Goal: Transaction & Acquisition: Subscribe to service/newsletter

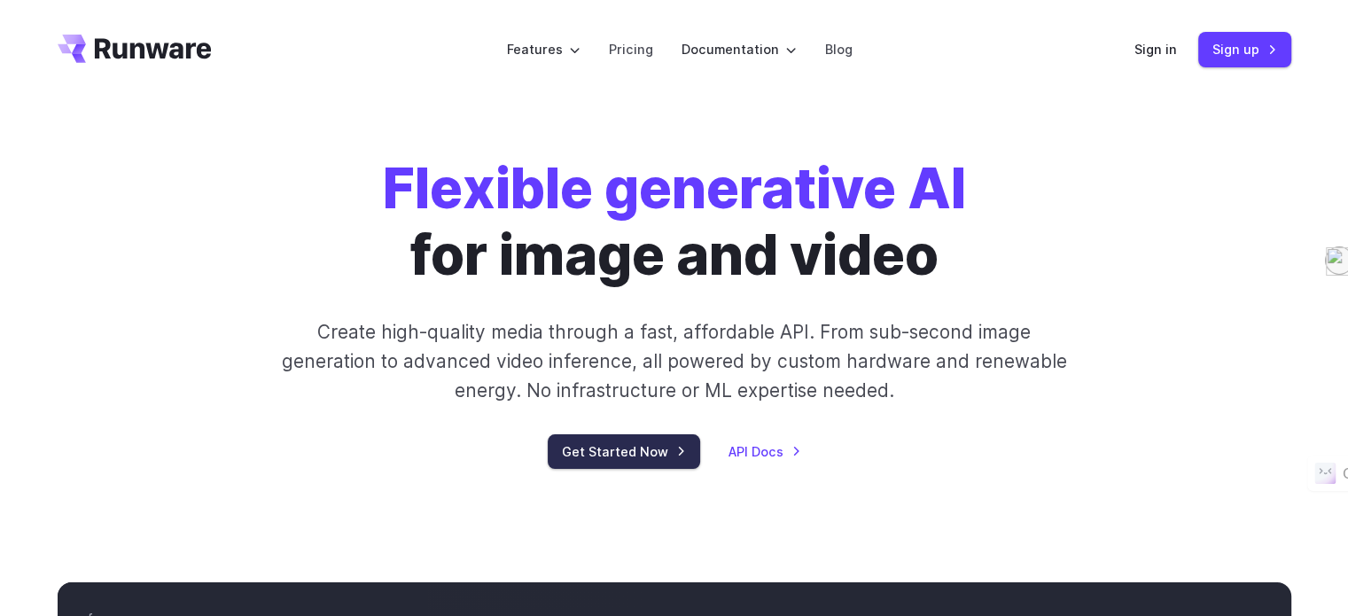
click at [631, 456] on link "Get Started Now" at bounding box center [624, 451] width 152 height 35
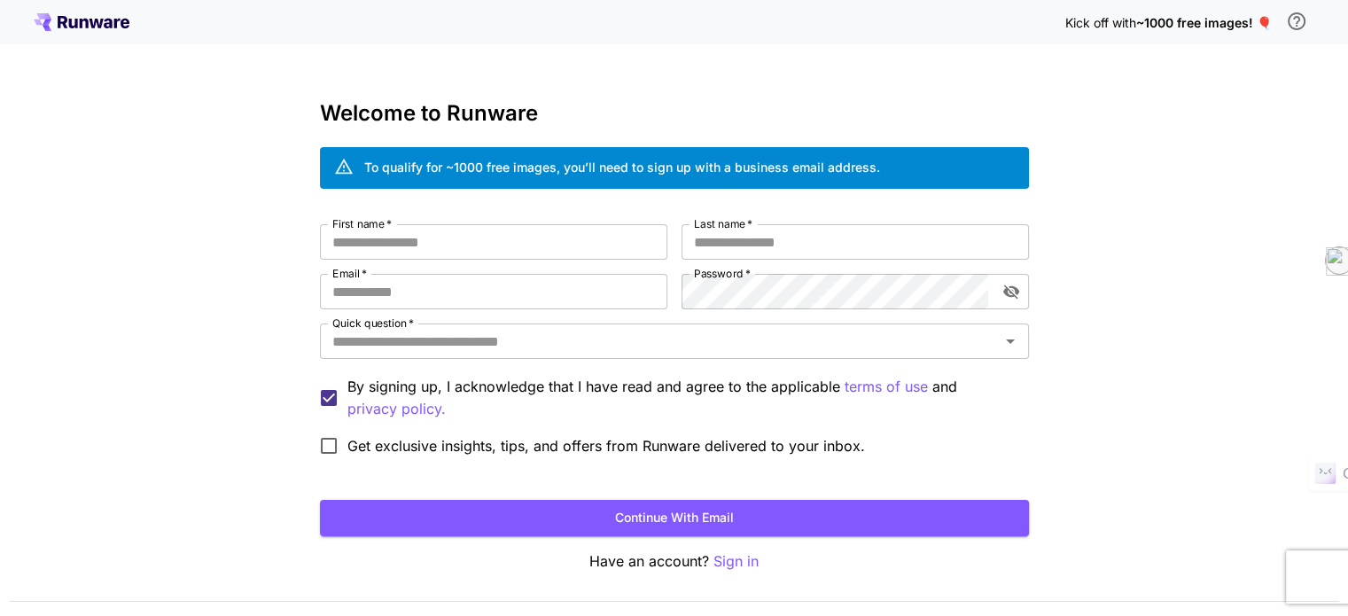
click at [1133, 293] on div "Kick off with ~1000 free images! 🎈 Welcome to Runware To qualify for ~1000 free…" at bounding box center [674, 333] width 1348 height 667
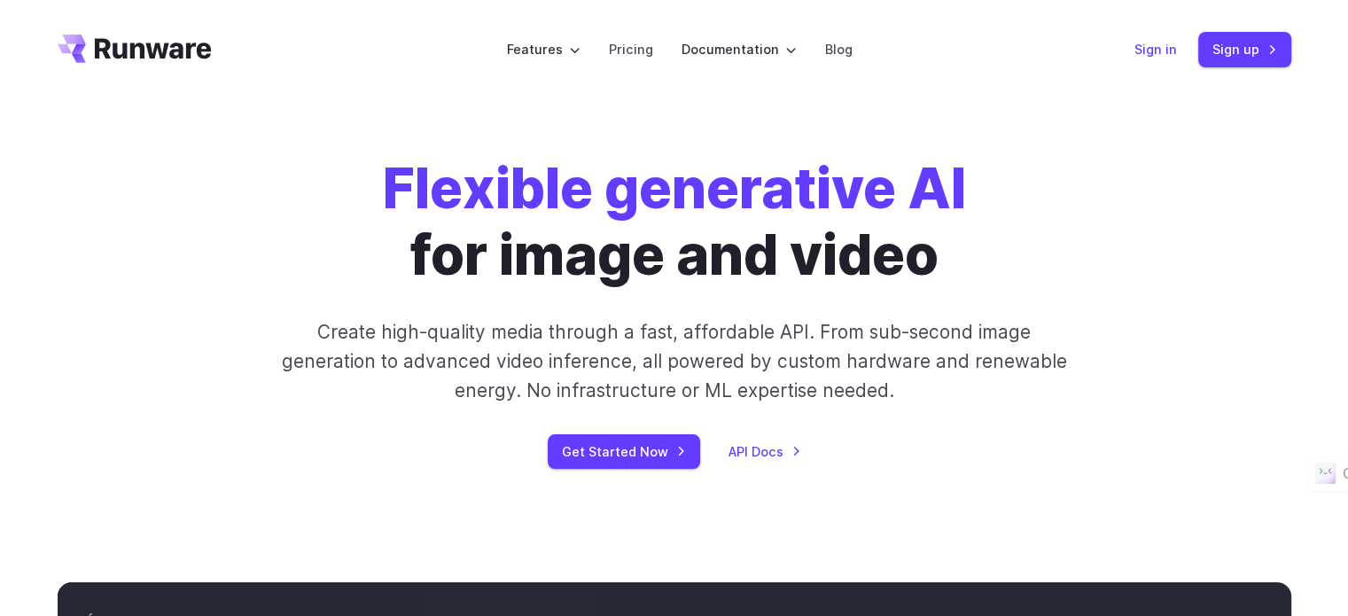
click at [1157, 42] on link "Sign in" at bounding box center [1155, 49] width 43 height 20
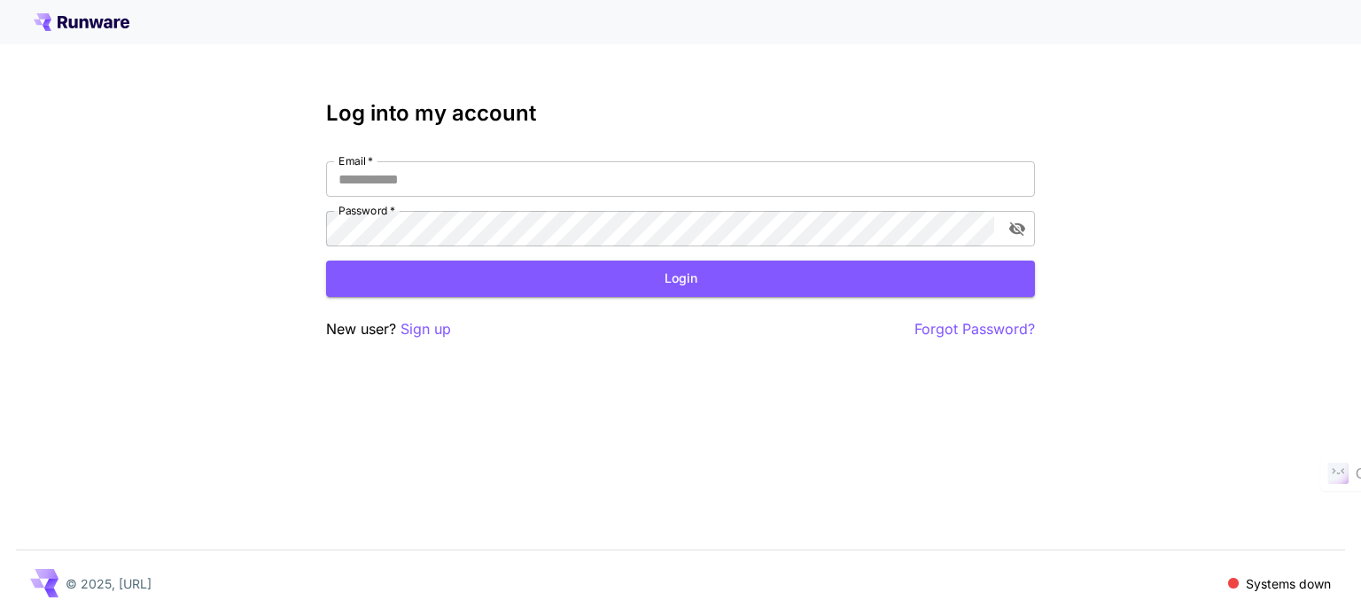
click at [1132, 244] on div "Log into my account Email   * Email   * Password   * Password   * Login New use…" at bounding box center [680, 308] width 1361 height 616
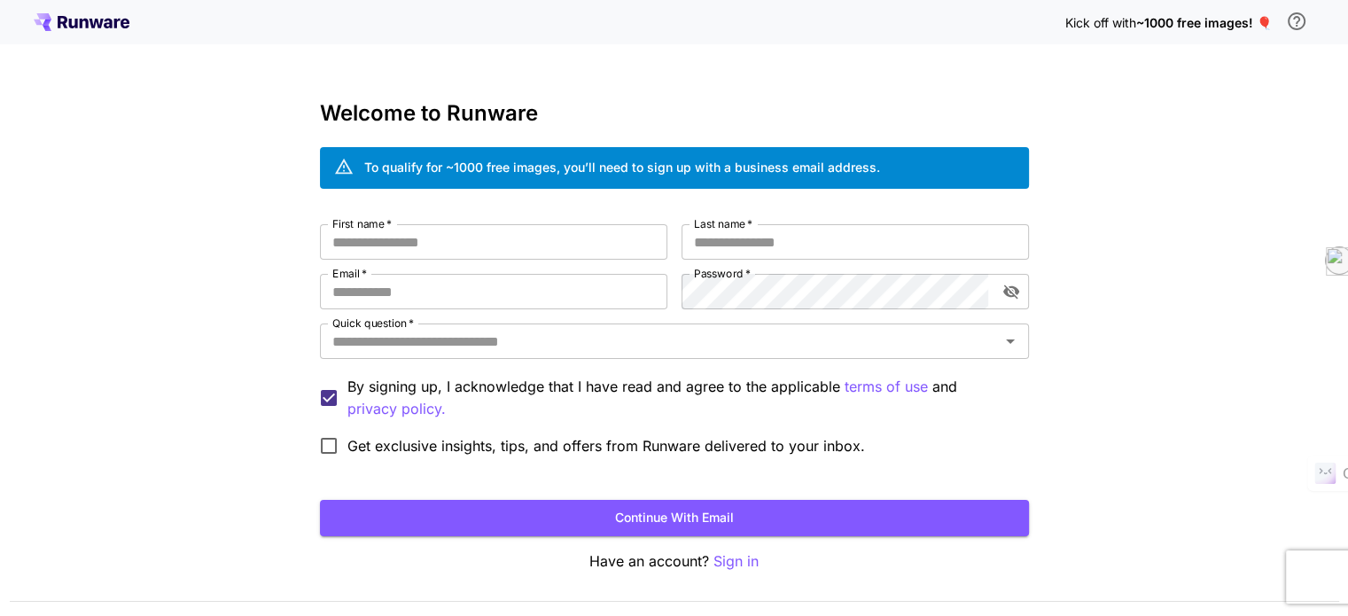
click at [1211, 350] on div "Kick off with ~1000 free images! 🎈 Welcome to Runware To qualify for ~1000 free…" at bounding box center [674, 333] width 1348 height 667
